Goal: Navigation & Orientation: Find specific page/section

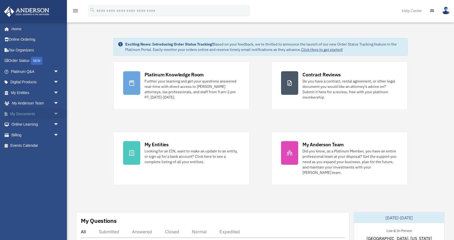
click at [57, 113] on span "arrow_drop_down" at bounding box center [59, 113] width 11 height 11
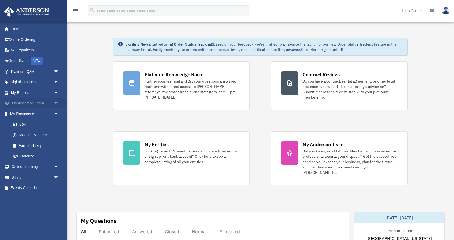
click at [56, 103] on span "arrow_drop_down" at bounding box center [59, 103] width 11 height 11
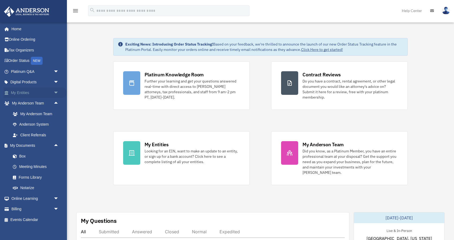
click at [55, 91] on span "arrow_drop_down" at bounding box center [59, 92] width 11 height 11
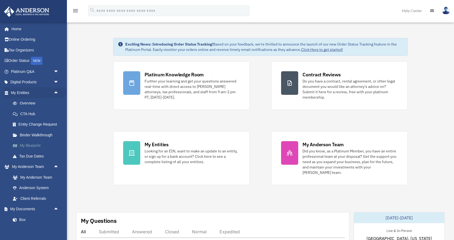
click at [40, 144] on link "My Blueprint" at bounding box center [37, 145] width 59 height 11
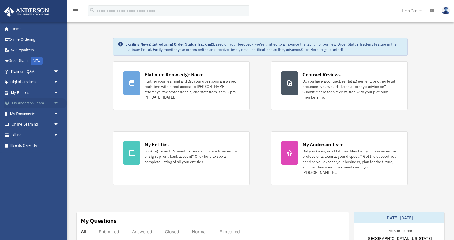
click at [55, 103] on span "arrow_drop_down" at bounding box center [59, 103] width 11 height 11
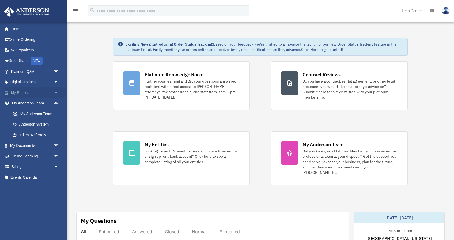
click at [57, 92] on span "arrow_drop_down" at bounding box center [59, 92] width 11 height 11
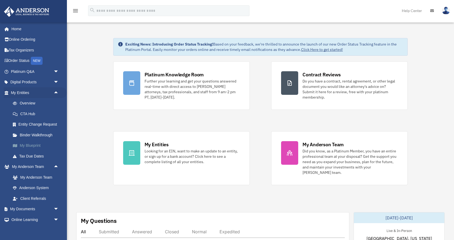
click at [38, 146] on link "My Blueprint" at bounding box center [37, 145] width 59 height 11
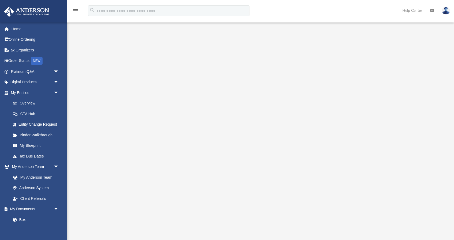
click at [97, 75] on div at bounding box center [260, 142] width 349 height 214
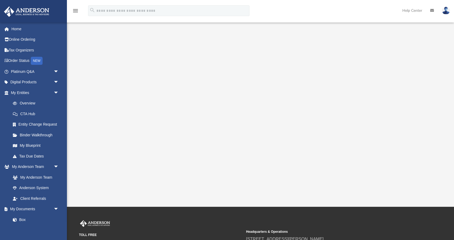
scroll to position [66, 0]
